Goal: Task Accomplishment & Management: Use online tool/utility

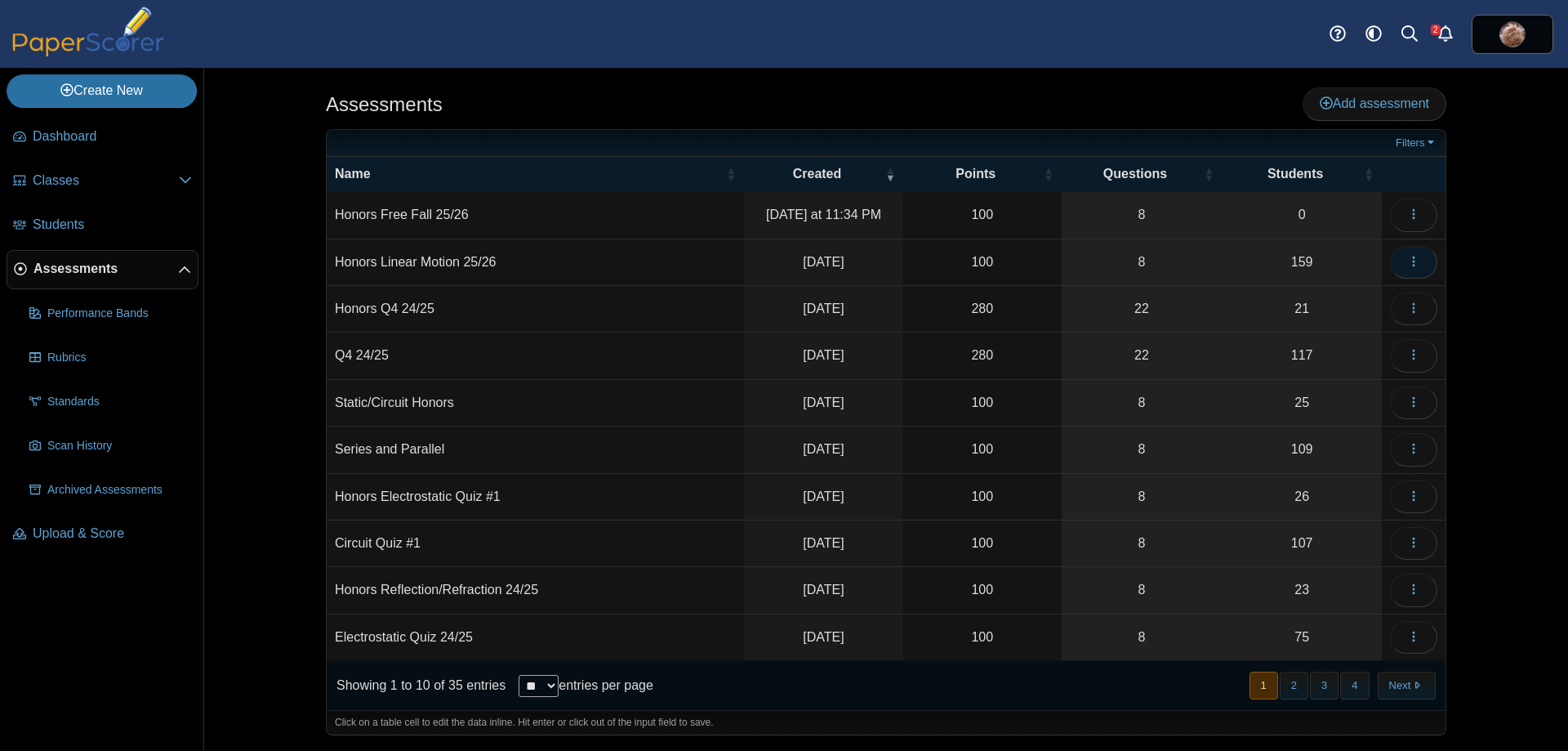
click at [1417, 265] on icon "button" at bounding box center [1413, 261] width 13 height 13
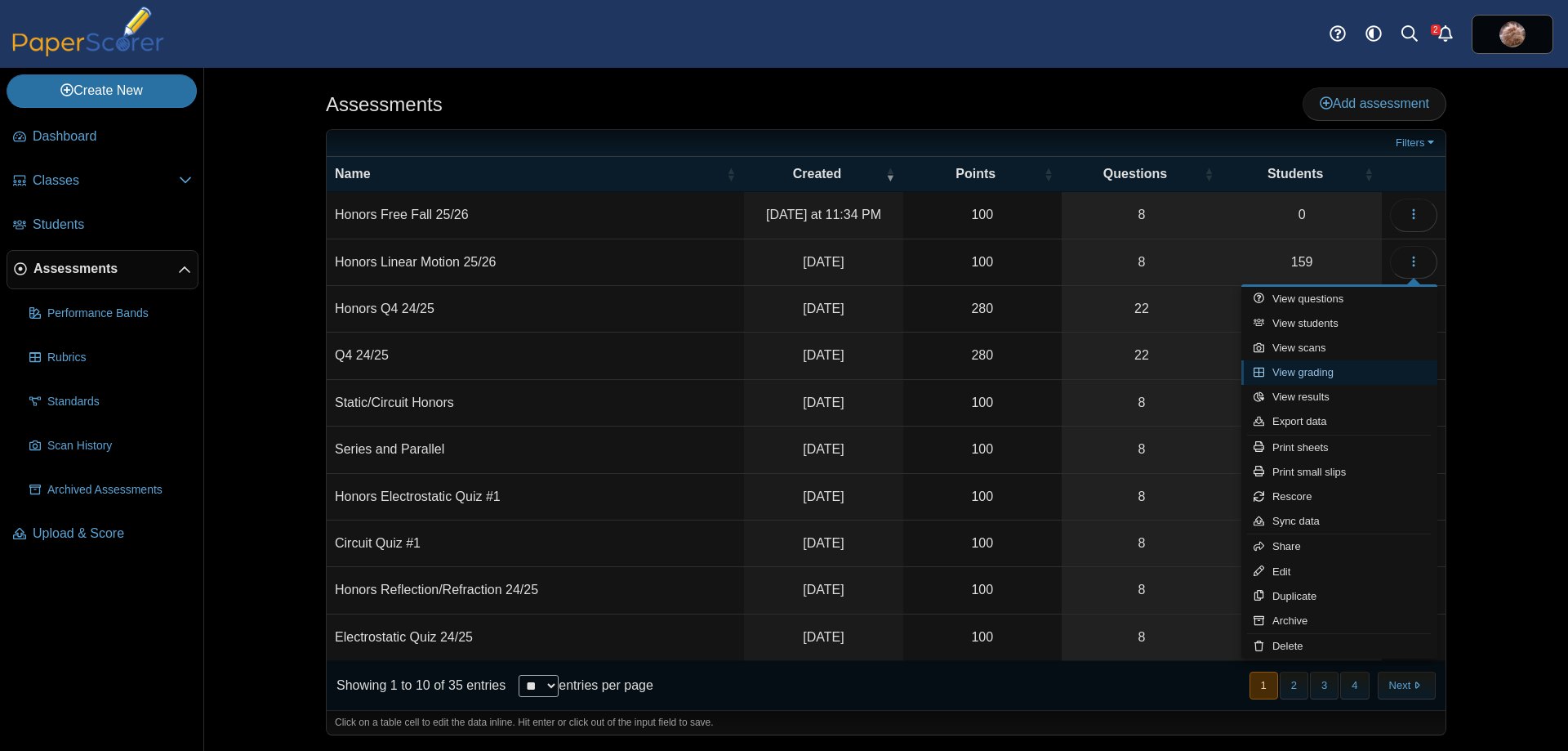
click at [1341, 373] on link "View grading" at bounding box center [1339, 372] width 196 height 25
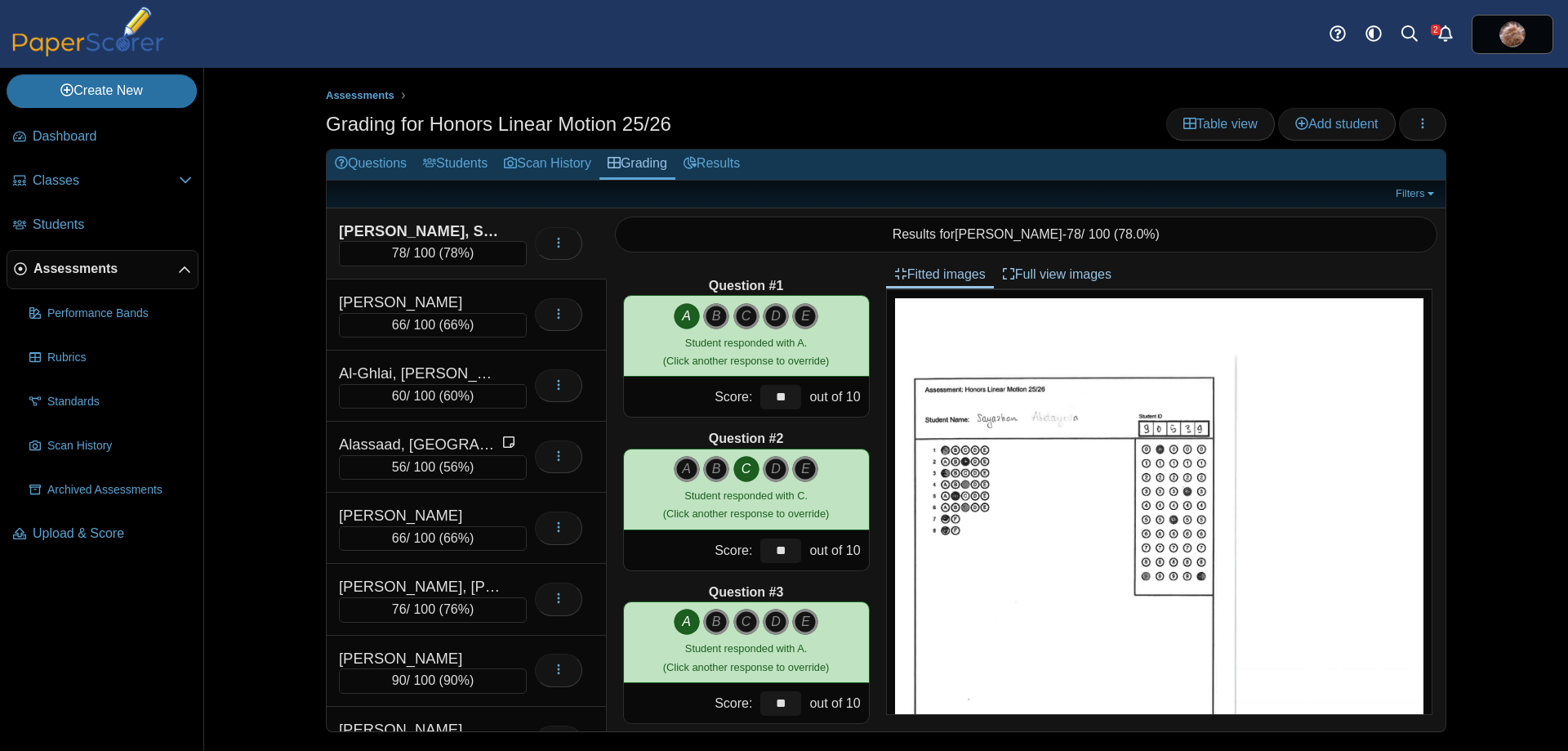
click at [255, 165] on div "Assessments Grading for Honors Linear Motion 25/26 Table view Add student Loadi…" at bounding box center [886, 409] width 1364 height 683
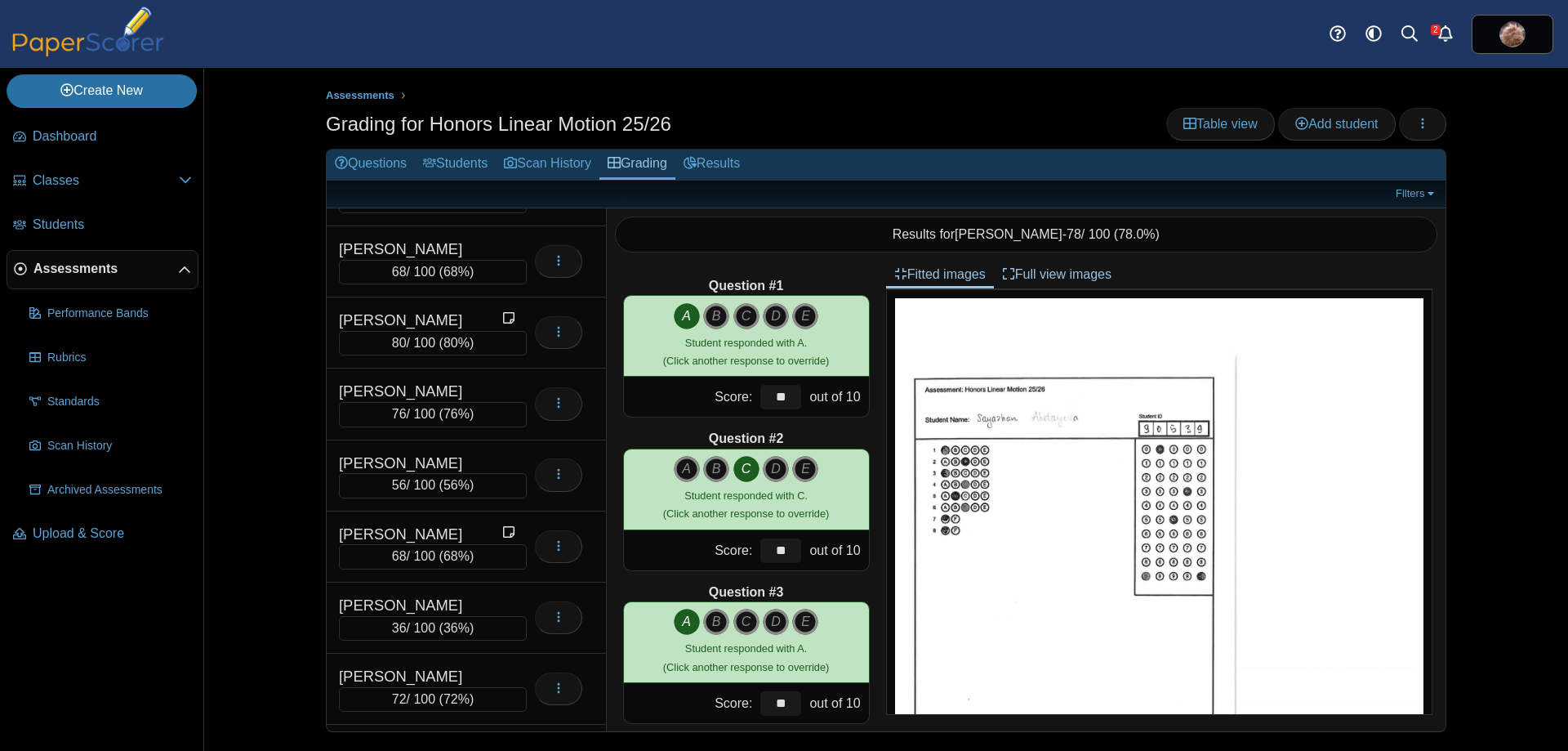
scroll to position [8791, 0]
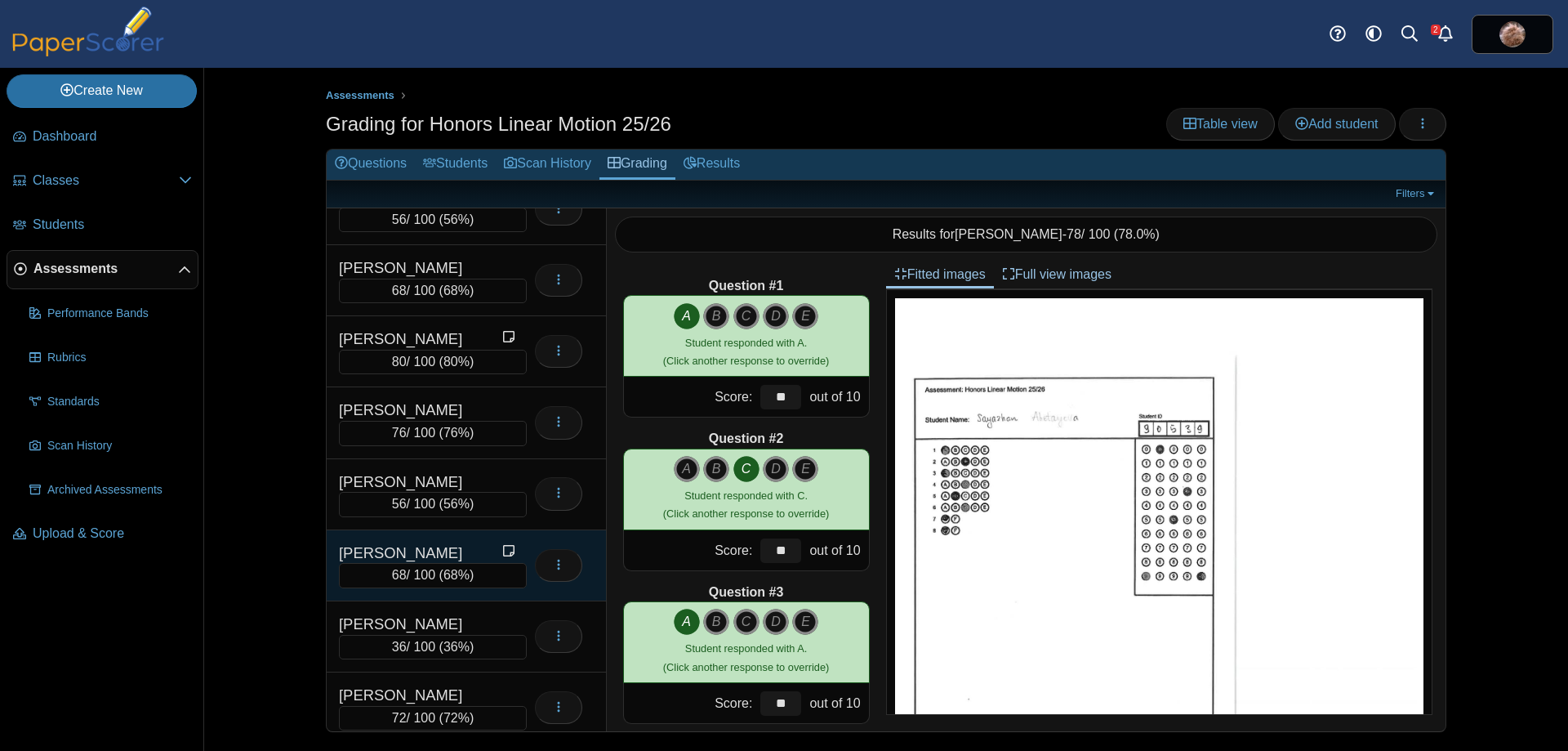
click at [422, 542] on div "Stotts, Zora" at bounding box center [420, 552] width 164 height 21
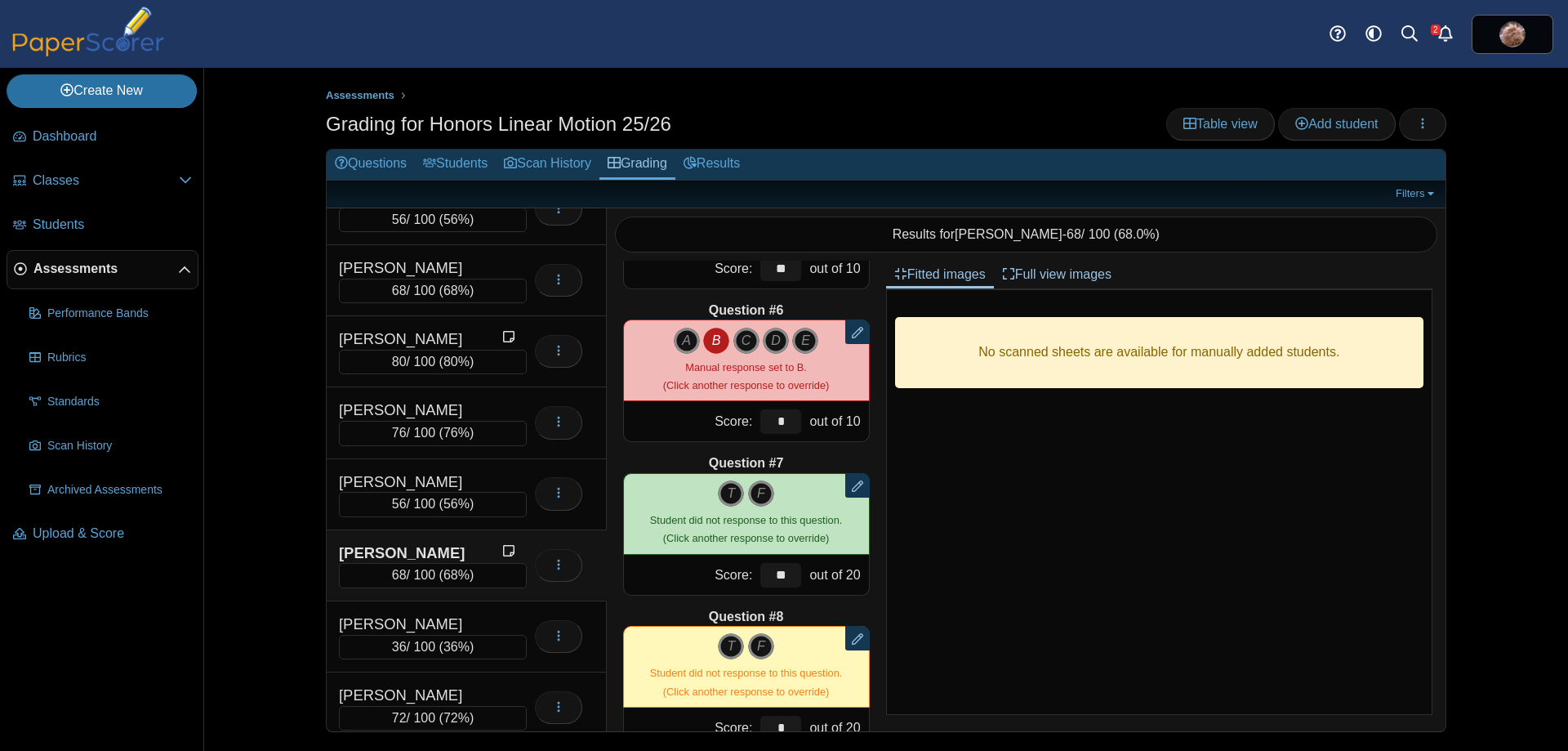
scroll to position [705, 0]
